Goal: Information Seeking & Learning: Learn about a topic

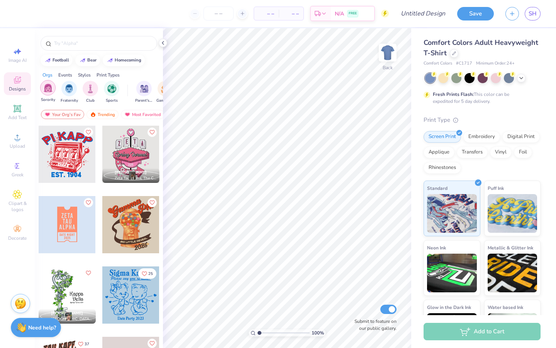
click at [48, 92] on img "filter for Sorority" at bounding box center [48, 87] width 9 height 9
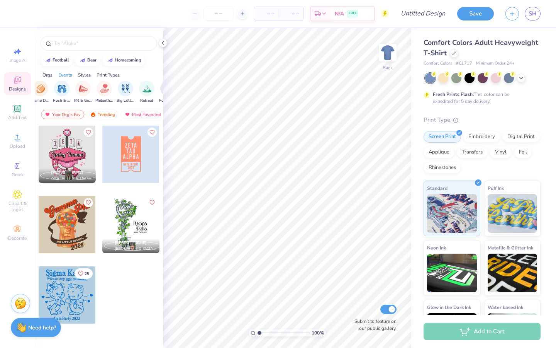
scroll to position [0, 112]
click at [113, 89] on img "filter for Philanthropy" at bounding box center [116, 87] width 9 height 9
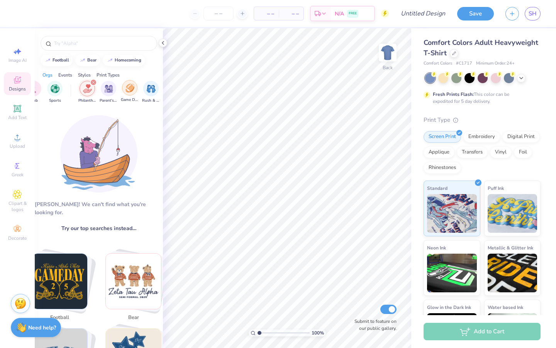
scroll to position [0, 0]
click at [55, 83] on div "filter for Sorority" at bounding box center [54, 82] width 7 height 7
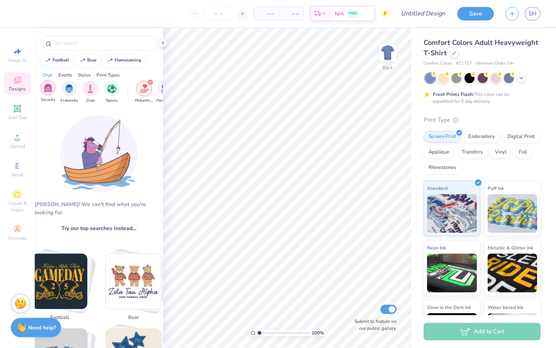
click at [47, 85] on img "filter for Sorority" at bounding box center [48, 87] width 9 height 9
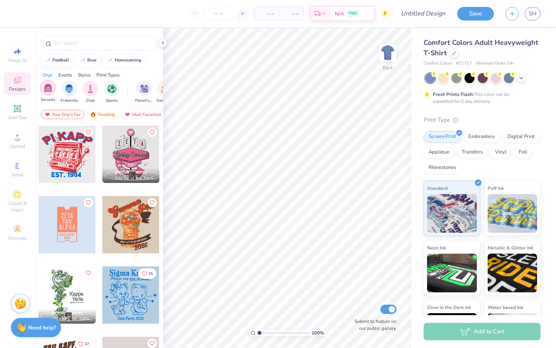
click at [51, 90] on img "filter for Sorority" at bounding box center [48, 87] width 9 height 9
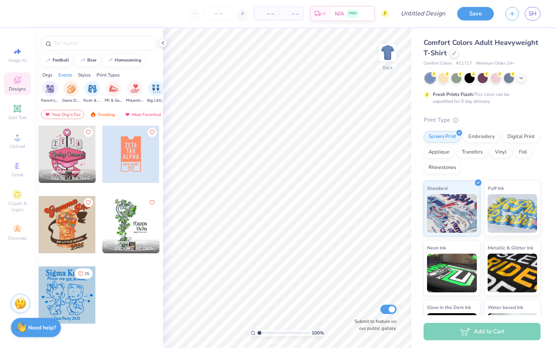
scroll to position [0, 95]
click at [132, 92] on img "filter for Philanthropy" at bounding box center [133, 87] width 9 height 9
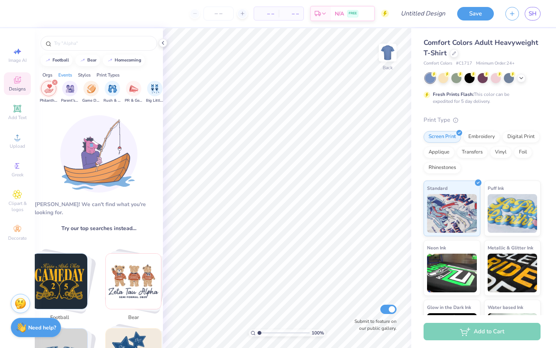
click at [19, 82] on icon at bounding box center [17, 80] width 6 height 5
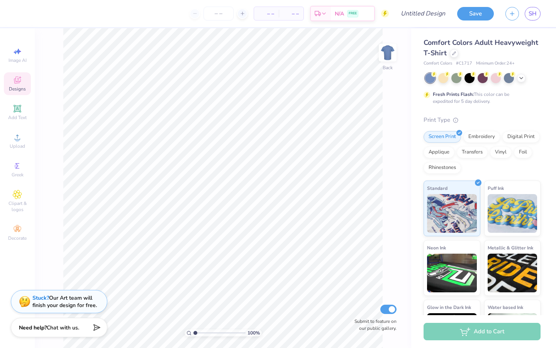
click at [19, 82] on icon at bounding box center [17, 80] width 6 height 5
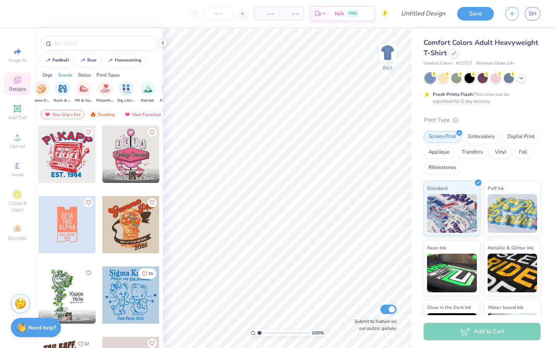
scroll to position [0, 136]
click at [101, 88] on div "Philanthropy" at bounding box center [93, 91] width 18 height 23
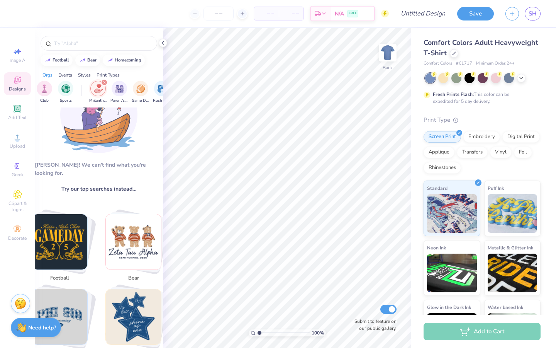
scroll to position [42, 0]
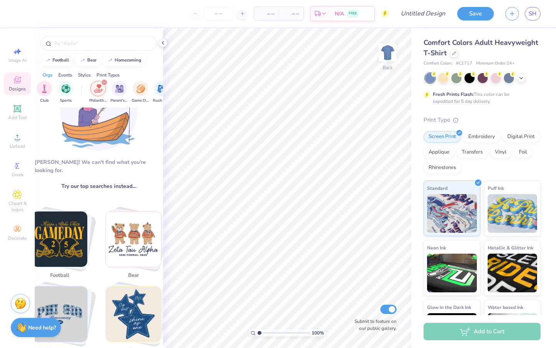
click at [60, 244] on img "Stack Card Button football" at bounding box center [59, 238] width 55 height 55
type input "football"
click at [27, 211] on button "football" at bounding box center [62, 246] width 70 height 71
click at [130, 39] on div "football" at bounding box center [99, 43] width 117 height 15
click at [116, 47] on div "football" at bounding box center [99, 43] width 117 height 15
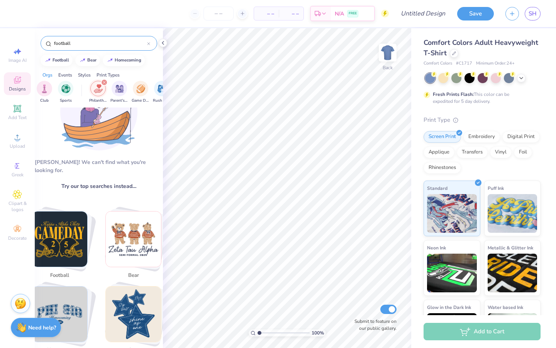
click at [112, 47] on div "football" at bounding box center [99, 43] width 117 height 15
click at [106, 42] on input "football" at bounding box center [100, 43] width 94 height 8
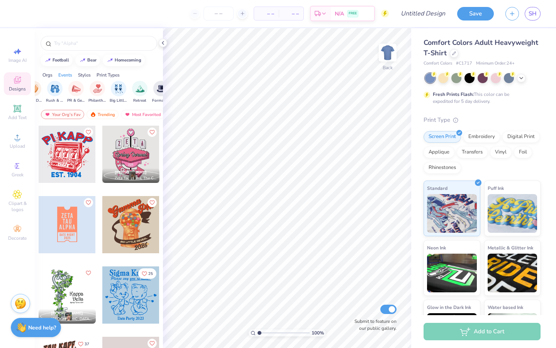
scroll to position [0, 141]
click at [90, 93] on div "filter for Philanthropy" at bounding box center [88, 87] width 15 height 15
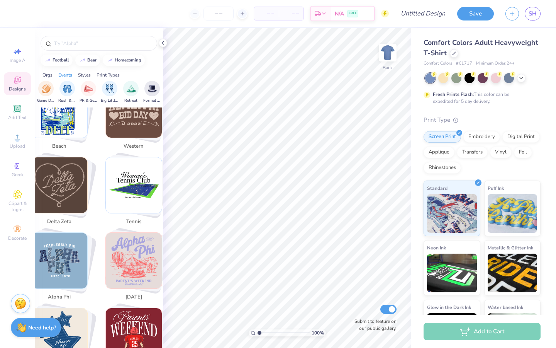
scroll to position [400, 0]
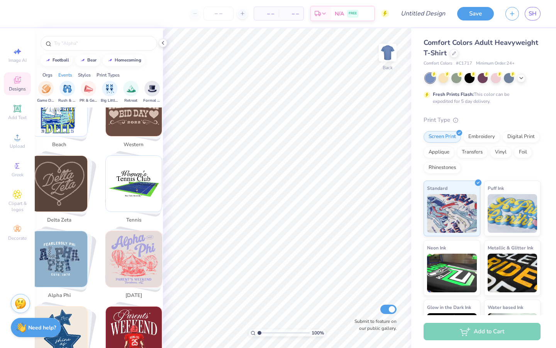
click at [61, 256] on img "Stack Card Button alpha phi" at bounding box center [60, 259] width 56 height 56
click at [121, 43] on input "alpha phi" at bounding box center [100, 43] width 94 height 8
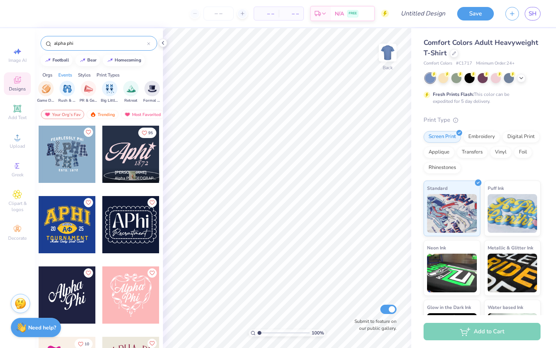
click at [87, 46] on input "alpha phi" at bounding box center [100, 43] width 94 height 8
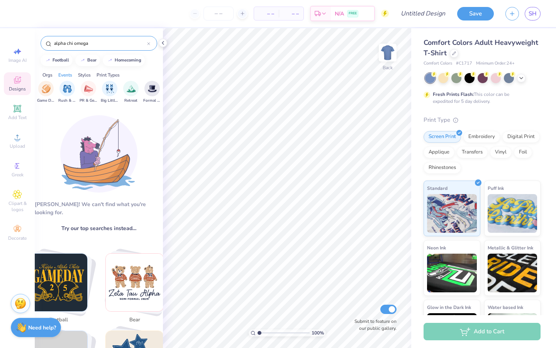
type input "alpha chi omega"
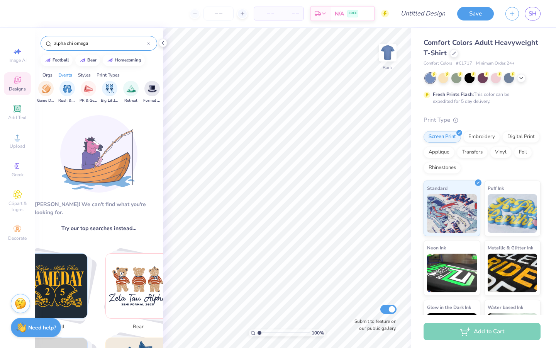
click at [95, 44] on input "alpha chi omega" at bounding box center [100, 43] width 94 height 8
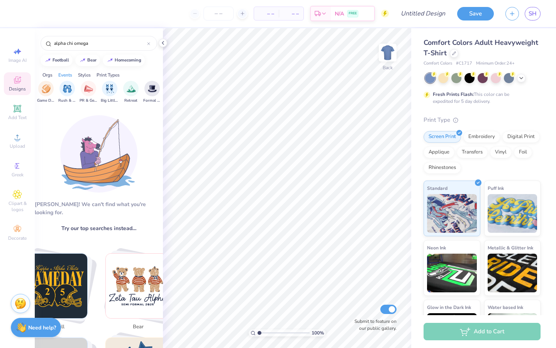
click at [98, 197] on div "Aw fish! We can't find what you're looking for. Try our top searches instead… a…" at bounding box center [99, 228] width 128 height 243
click at [105, 41] on input "alpha chi omega" at bounding box center [100, 43] width 94 height 8
click at [89, 41] on input "alpha chi omega" at bounding box center [100, 43] width 94 height 8
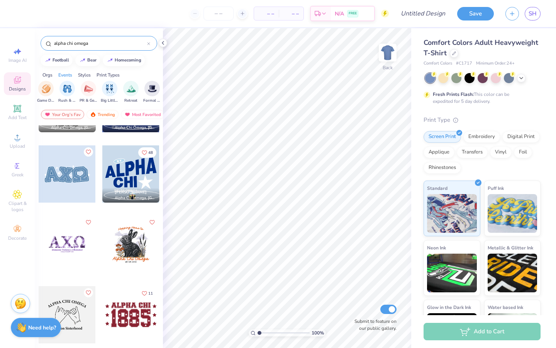
scroll to position [126, 0]
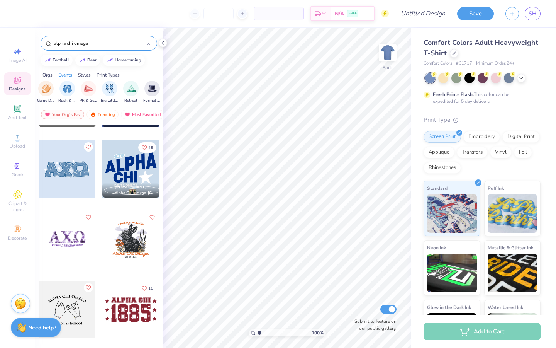
click at [73, 239] on div at bounding box center [67, 239] width 57 height 57
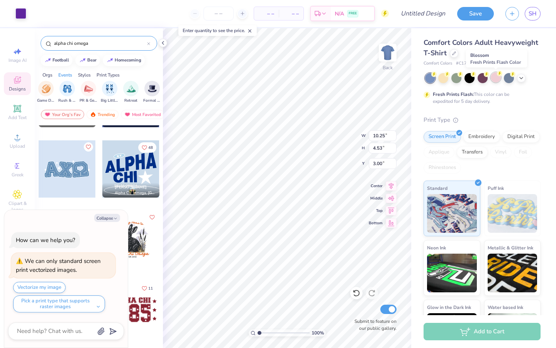
click at [496, 73] on div at bounding box center [496, 77] width 10 height 10
click at [522, 77] on polyline at bounding box center [521, 78] width 3 height 2
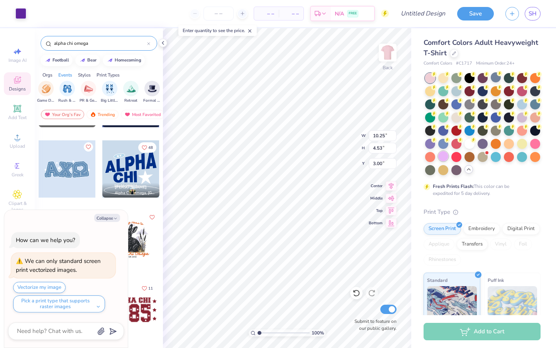
click at [449, 155] on div at bounding box center [444, 156] width 10 height 10
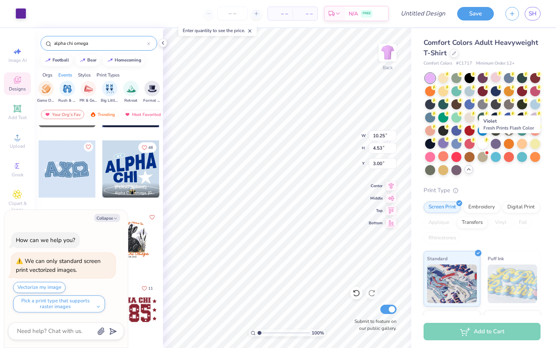
click at [449, 145] on div at bounding box center [444, 143] width 10 height 10
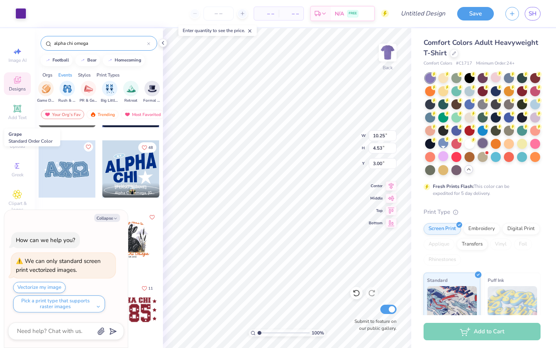
click at [478, 148] on div at bounding box center [483, 143] width 10 height 10
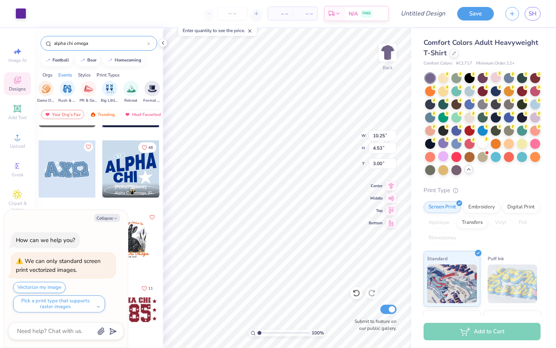
type textarea "x"
